Goal: Communication & Community: Answer question/provide support

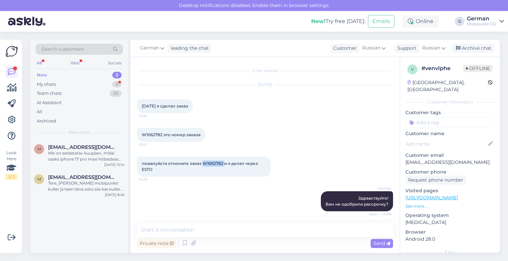
scroll to position [11, 0]
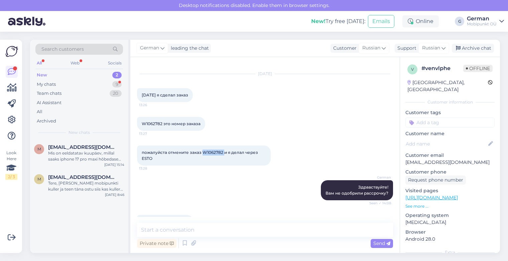
click at [44, 78] on div "New 2" at bounding box center [79, 75] width 88 height 9
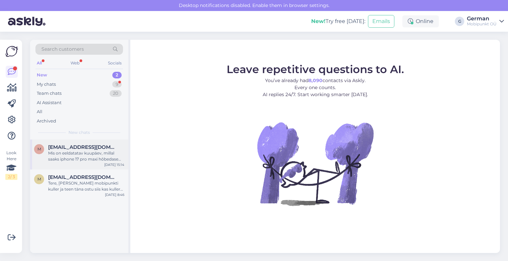
click at [80, 154] on div "Mis on eeldatatav kuupäev, millal saaks iphone 17 pro maxi hõbedase 256GB kätte?" at bounding box center [86, 156] width 76 height 12
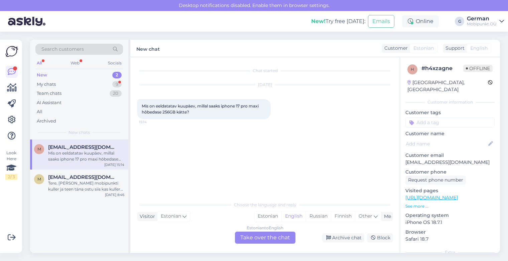
click at [41, 71] on div "New 2" at bounding box center [79, 75] width 88 height 9
click at [52, 86] on div "My chats" at bounding box center [46, 84] width 19 height 7
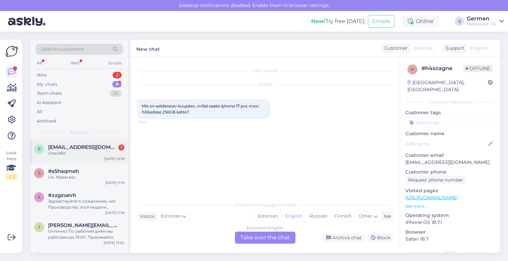
click at [64, 148] on span "[EMAIL_ADDRESS][DOMAIN_NAME]" at bounding box center [83, 147] width 70 height 6
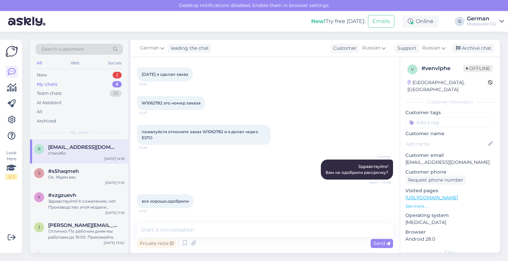
scroll to position [3, 0]
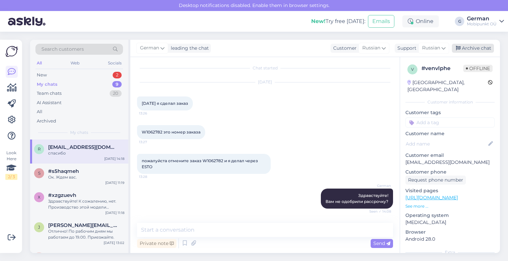
click at [469, 48] on div "Archive chat" at bounding box center [473, 48] width 42 height 9
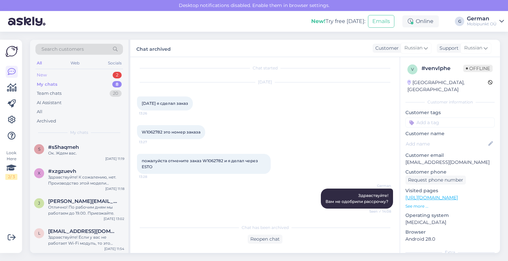
click at [43, 72] on div "New" at bounding box center [42, 75] width 10 height 7
